Goal: Task Accomplishment & Management: Complete application form

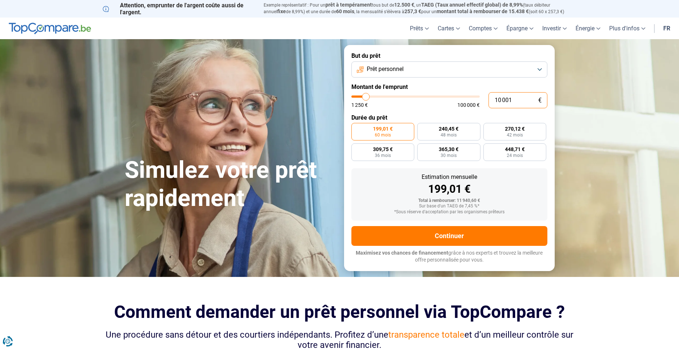
click at [520, 102] on input "10 001" at bounding box center [518, 100] width 59 height 16
type input "1 000"
type input "1250"
type input "100"
type input "1250"
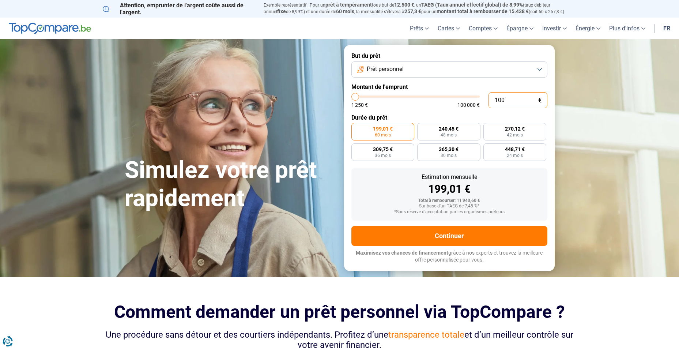
type input "10"
type input "1250"
type input "1"
type input "1250"
type input "0"
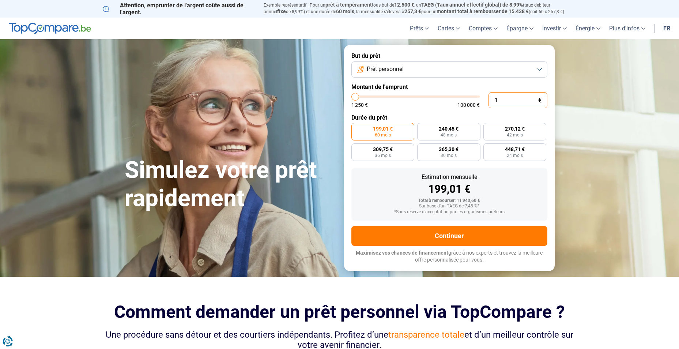
type input "1250"
type input "2"
type input "1250"
type input "26"
type input "1250"
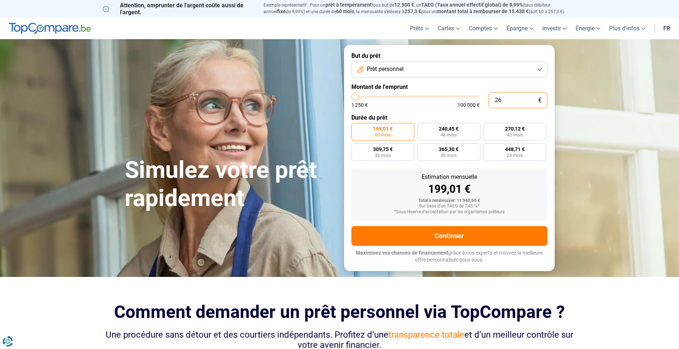
type input "260"
type input "1250"
type input "2 600"
type input "2500"
type input "26 000"
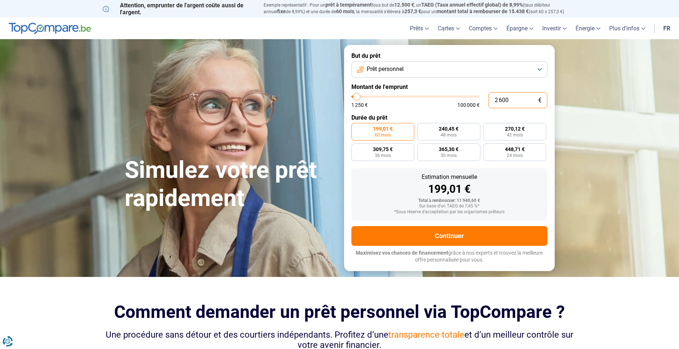
type input "26000"
radio input "false"
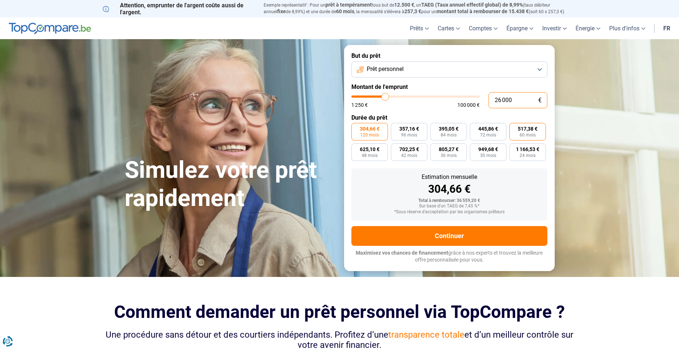
type input "26 000"
click at [522, 135] on span "60 mois" at bounding box center [528, 135] width 16 height 4
click at [514, 128] on input "517,38 € 60 mois" at bounding box center [511, 125] width 5 height 5
radio input "true"
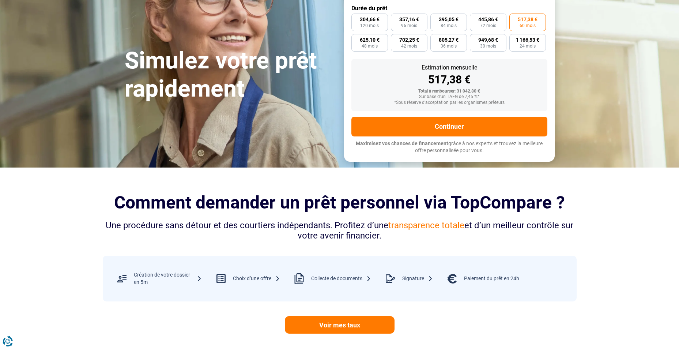
scroll to position [110, 0]
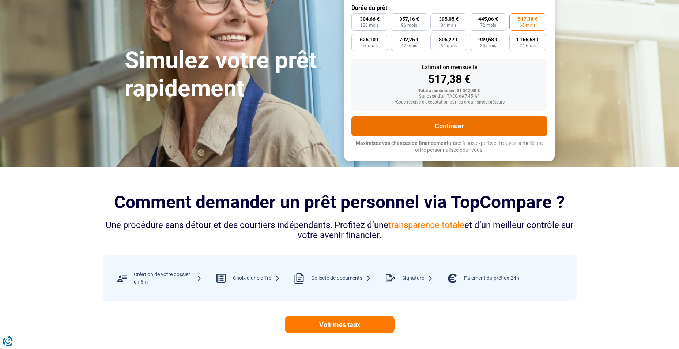
click at [446, 123] on button "Continuer" at bounding box center [449, 126] width 196 height 20
